Goal: Information Seeking & Learning: Learn about a topic

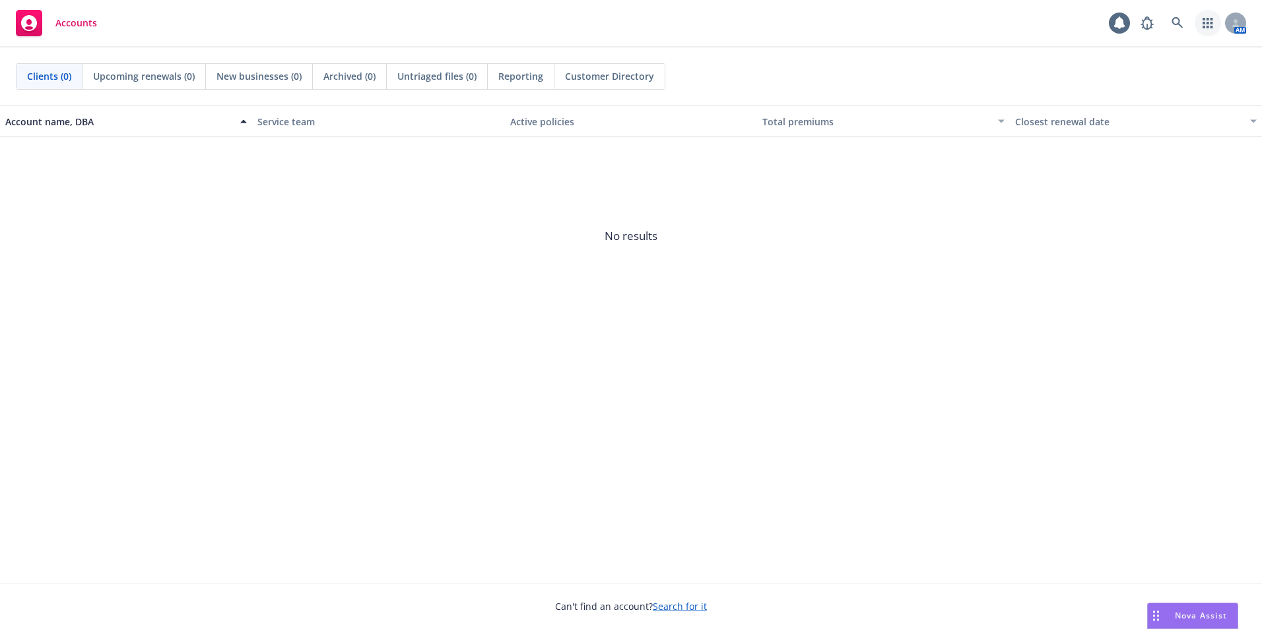
click at [1206, 25] on icon "button" at bounding box center [1207, 23] width 11 height 11
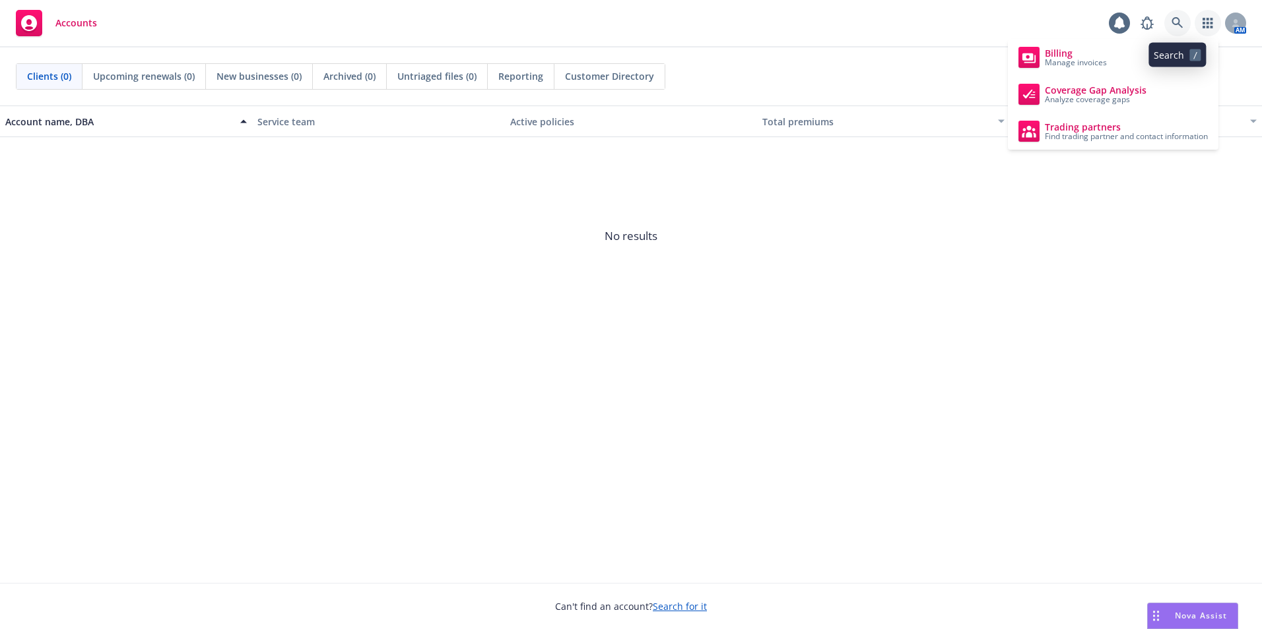
click at [1186, 22] on link at bounding box center [1177, 23] width 26 height 26
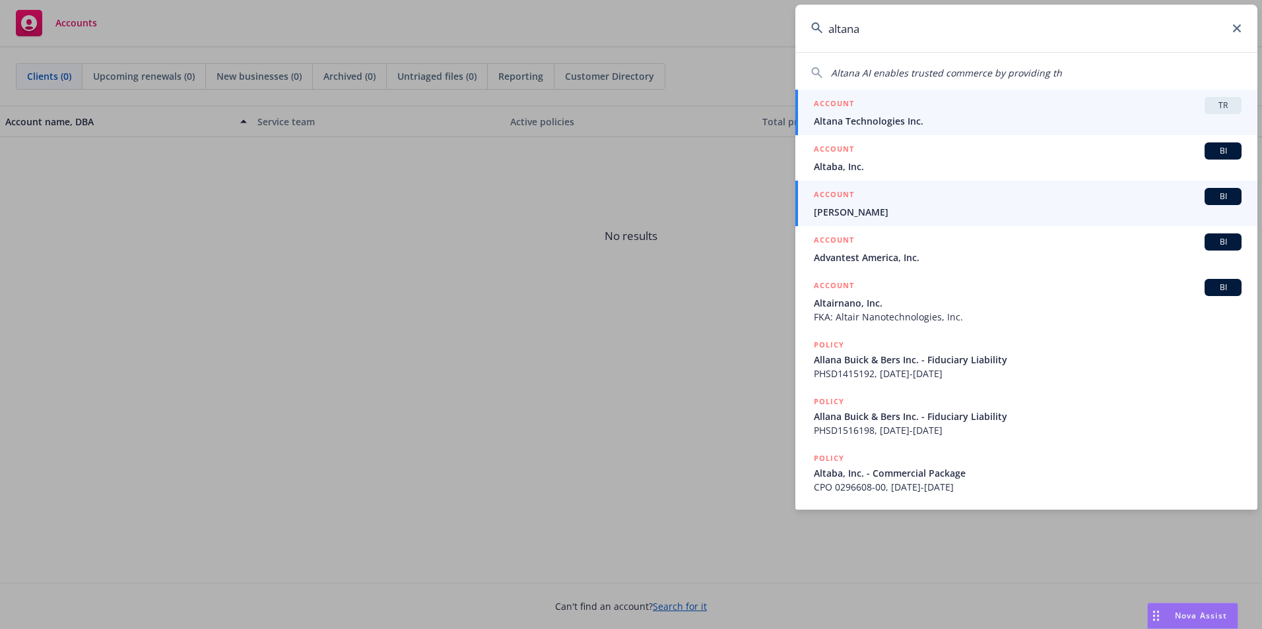
type input "altana"
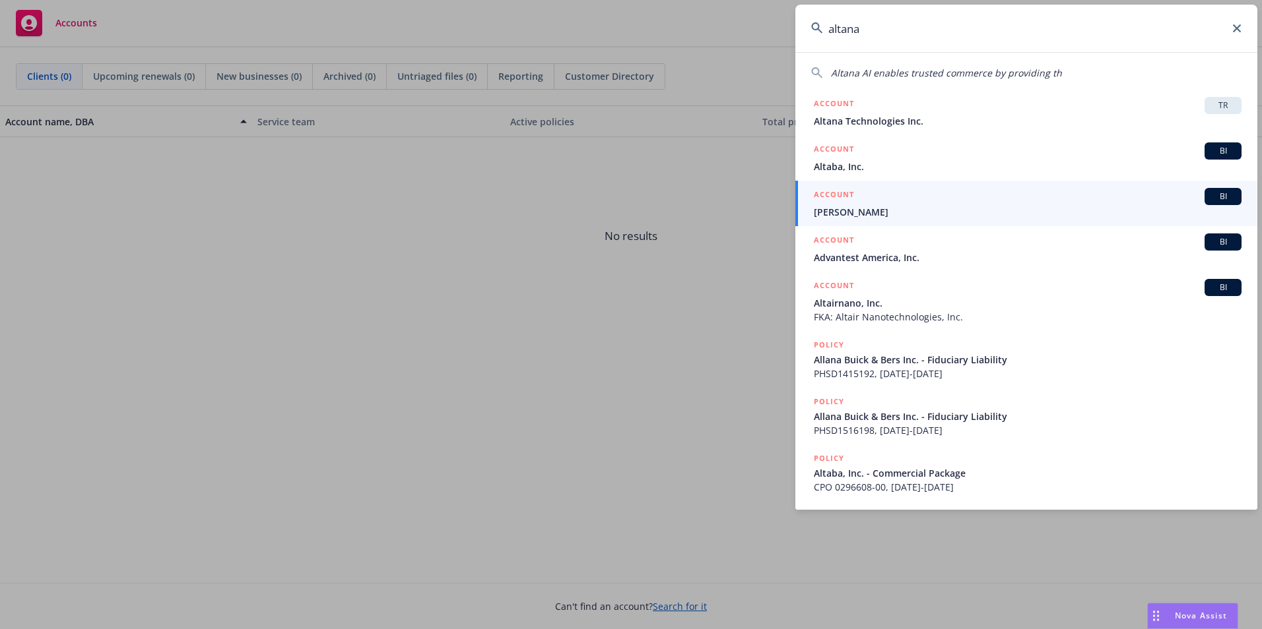
click at [920, 122] on span "Altana Technologies Inc." at bounding box center [1028, 121] width 428 height 14
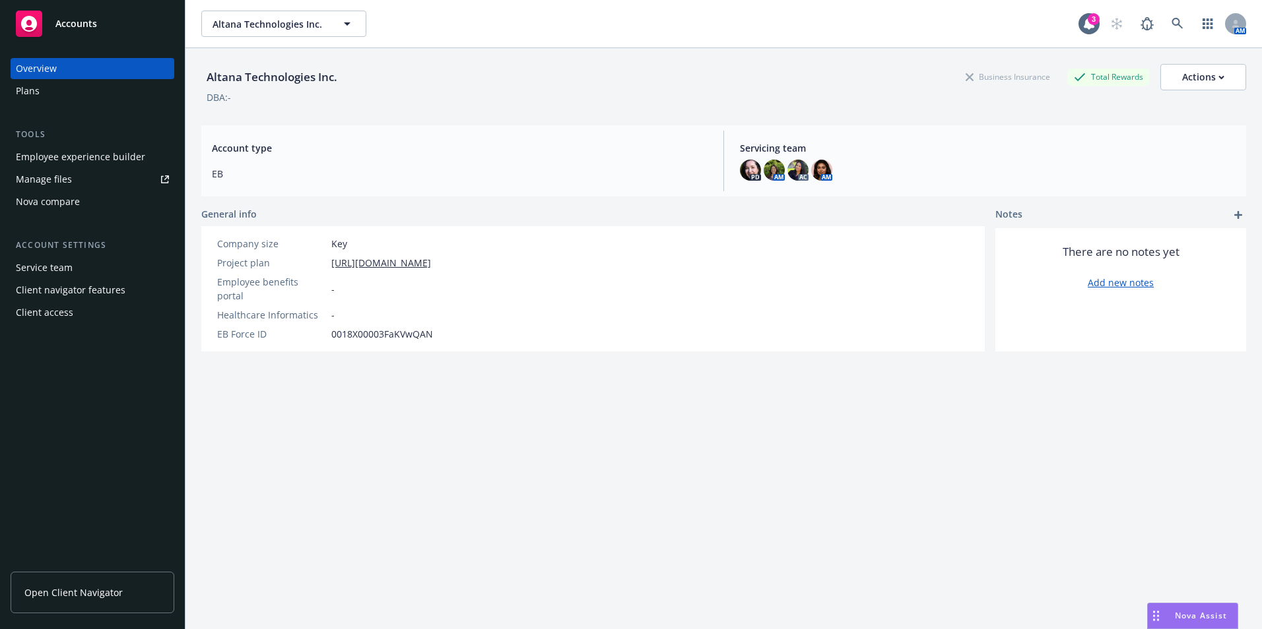
click at [81, 205] on div "Nova compare" at bounding box center [92, 201] width 153 height 21
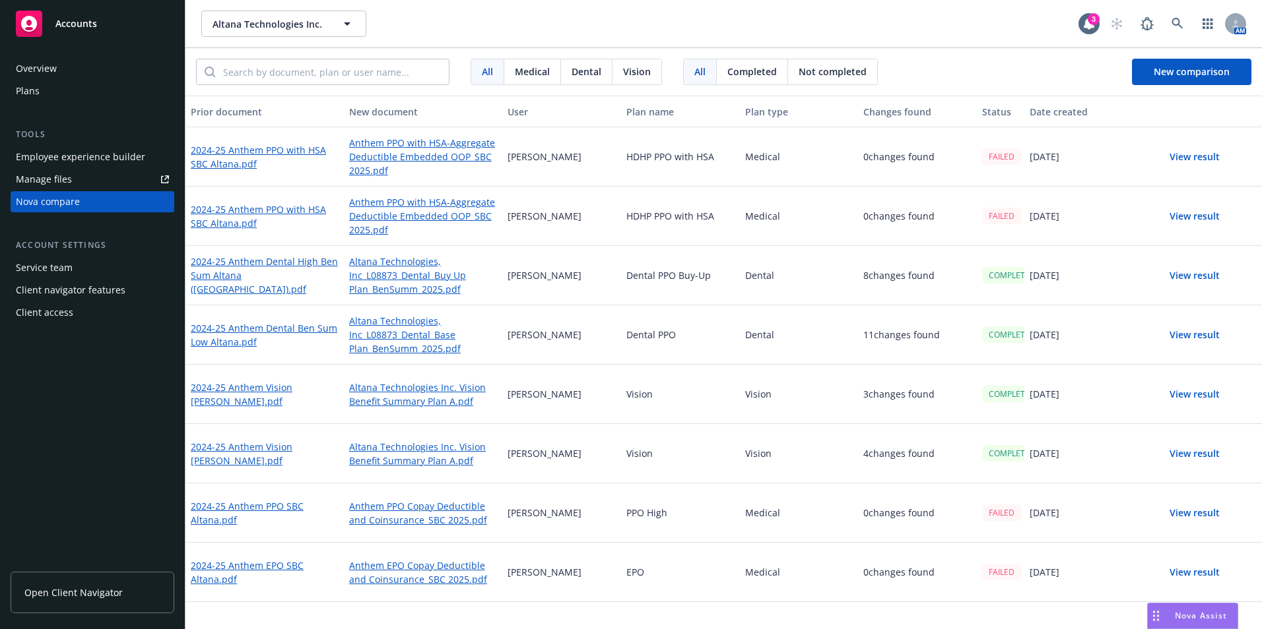
click at [1192, 402] on button "View result" at bounding box center [1194, 394] width 92 height 26
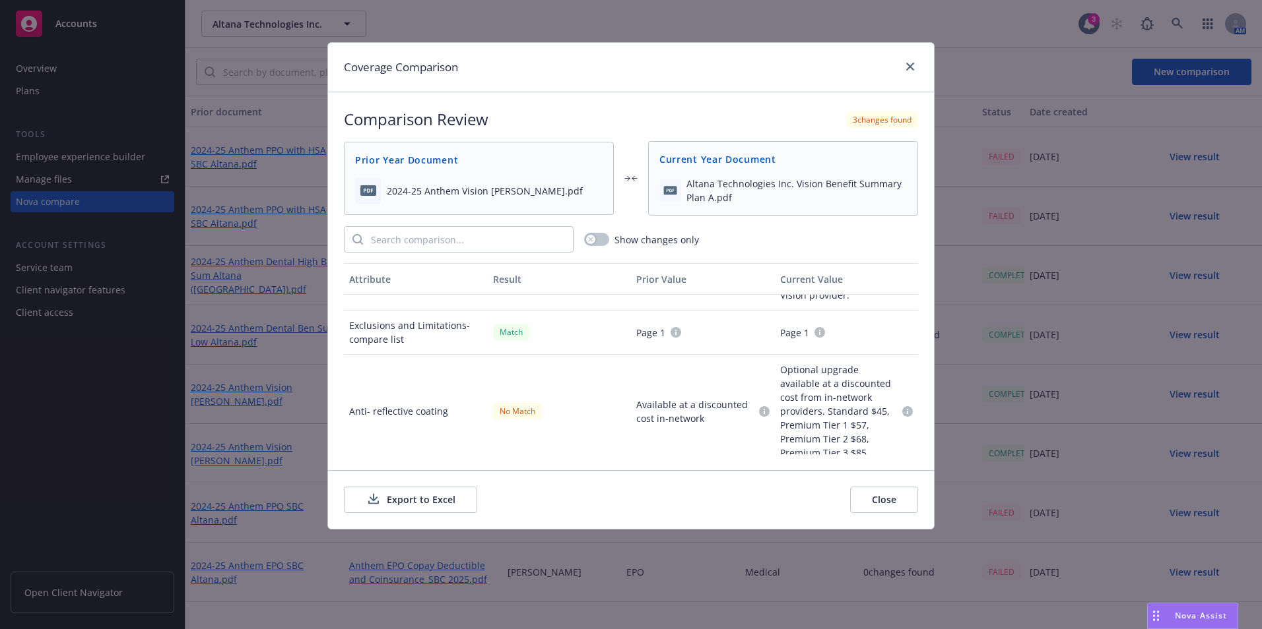
scroll to position [494, 0]
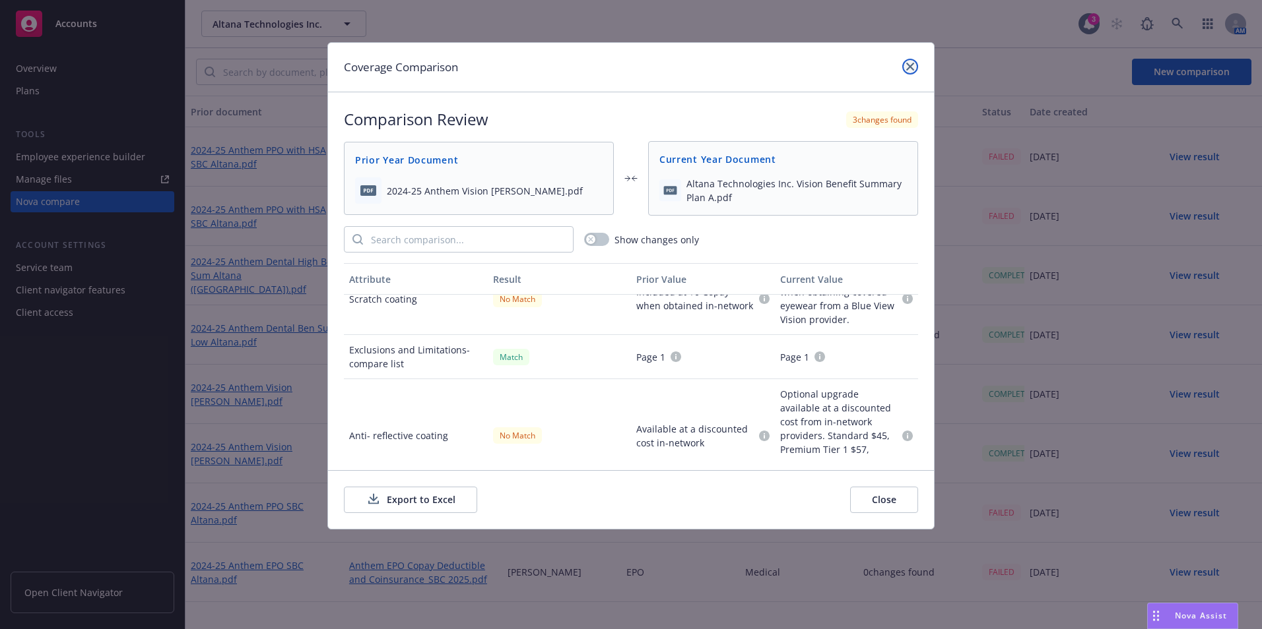
click at [910, 66] on icon "close" at bounding box center [910, 67] width 8 height 8
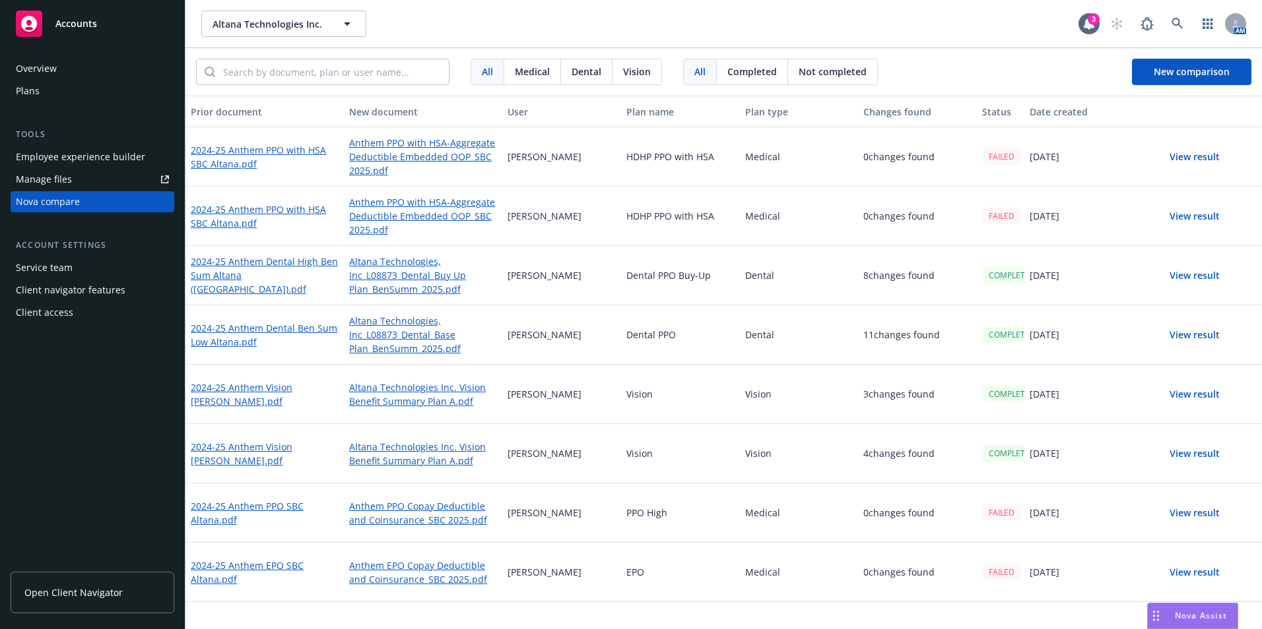
click at [1194, 400] on button "View result" at bounding box center [1194, 394] width 92 height 26
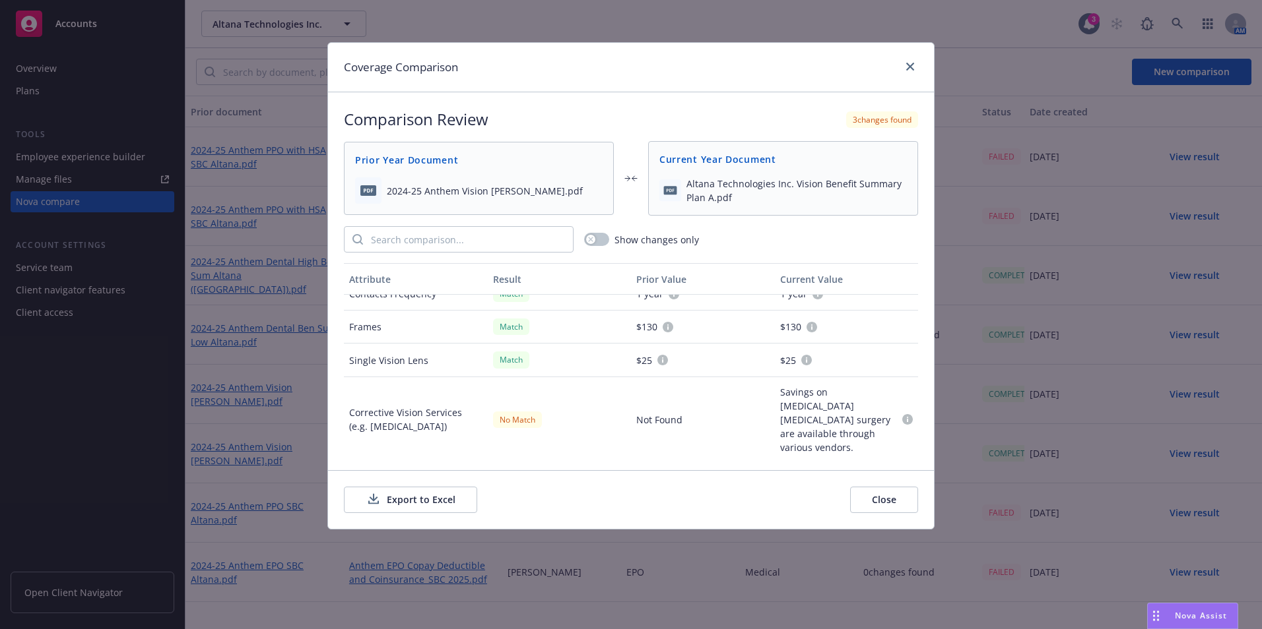
scroll to position [296, 0]
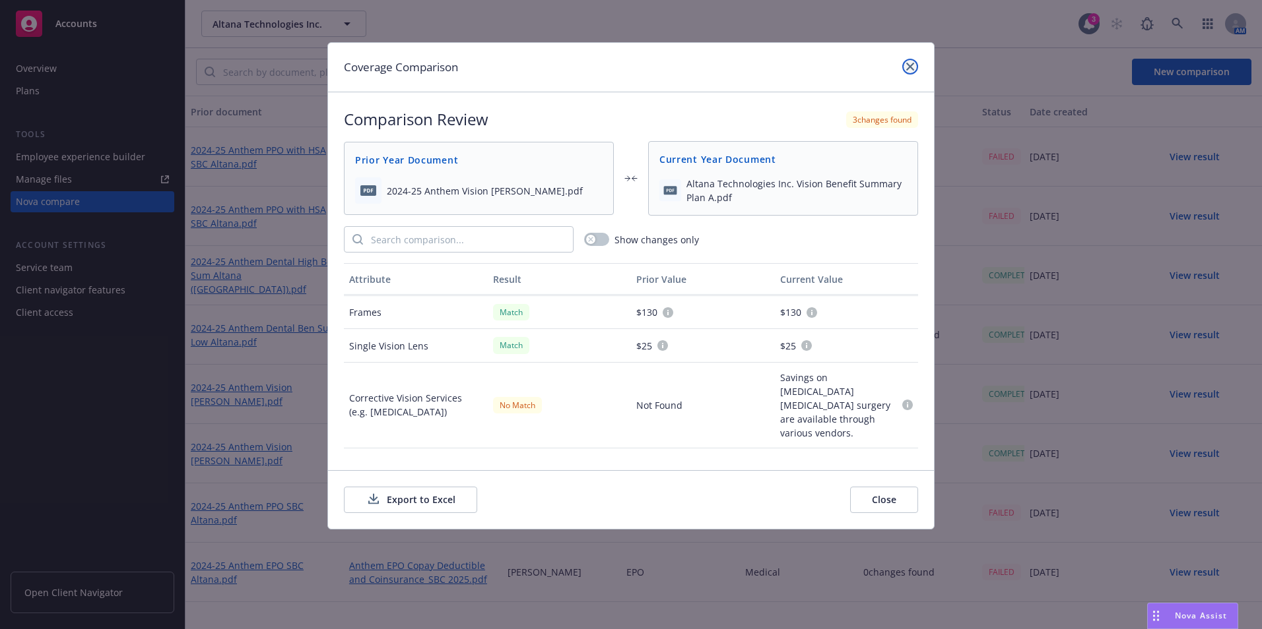
click at [907, 71] on link "close" at bounding box center [910, 67] width 16 height 16
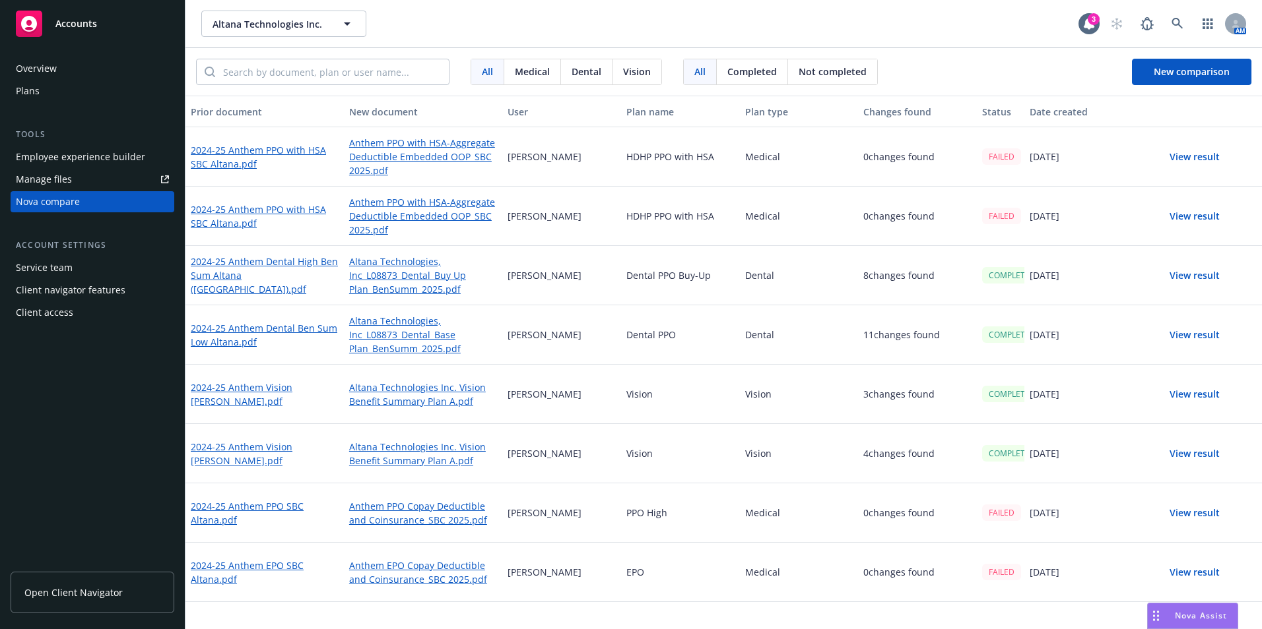
click at [1205, 451] on button "View result" at bounding box center [1194, 454] width 92 height 26
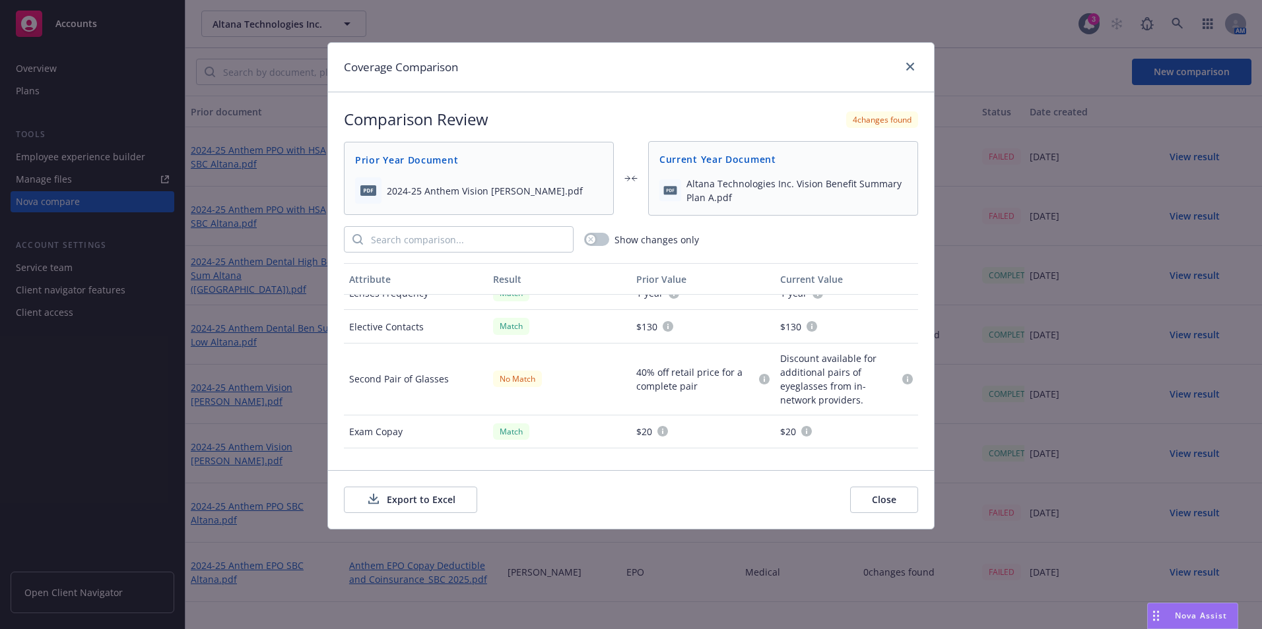
scroll to position [94, 0]
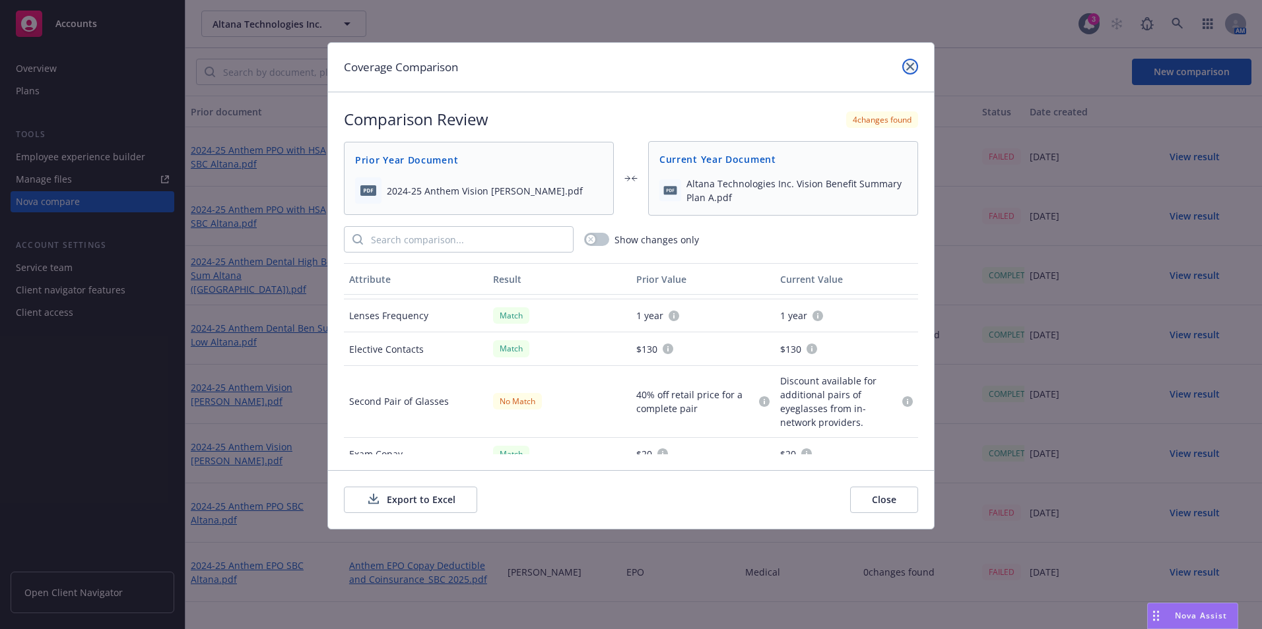
click at [910, 67] on icon "close" at bounding box center [910, 67] width 8 height 8
